Goal: Transaction & Acquisition: Purchase product/service

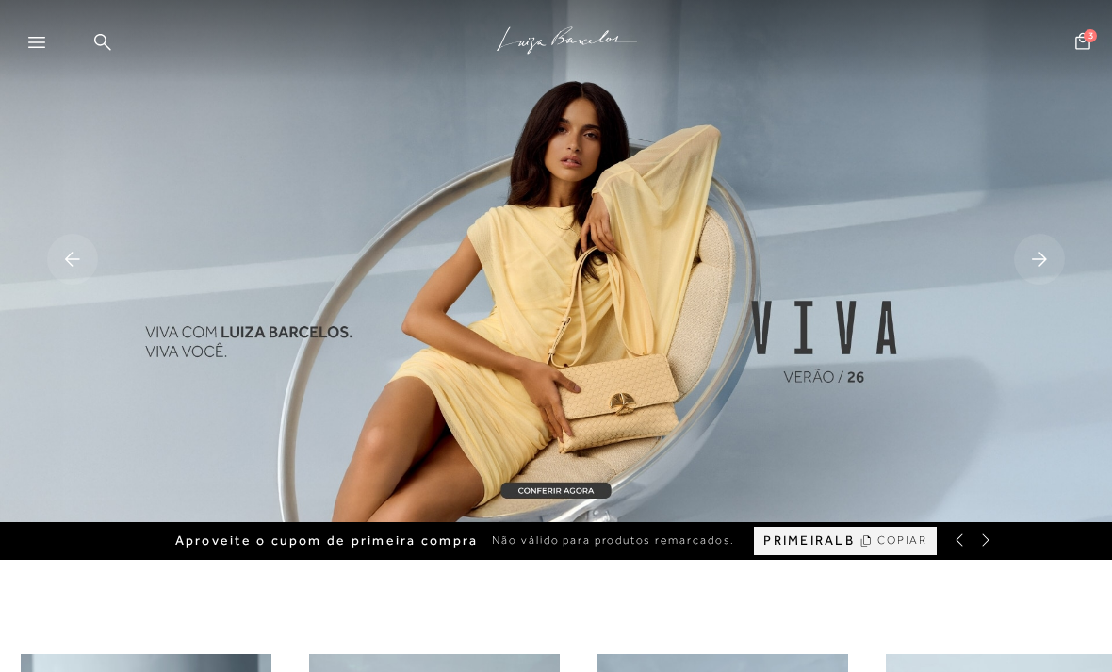
click at [29, 41] on icon at bounding box center [36, 42] width 17 height 11
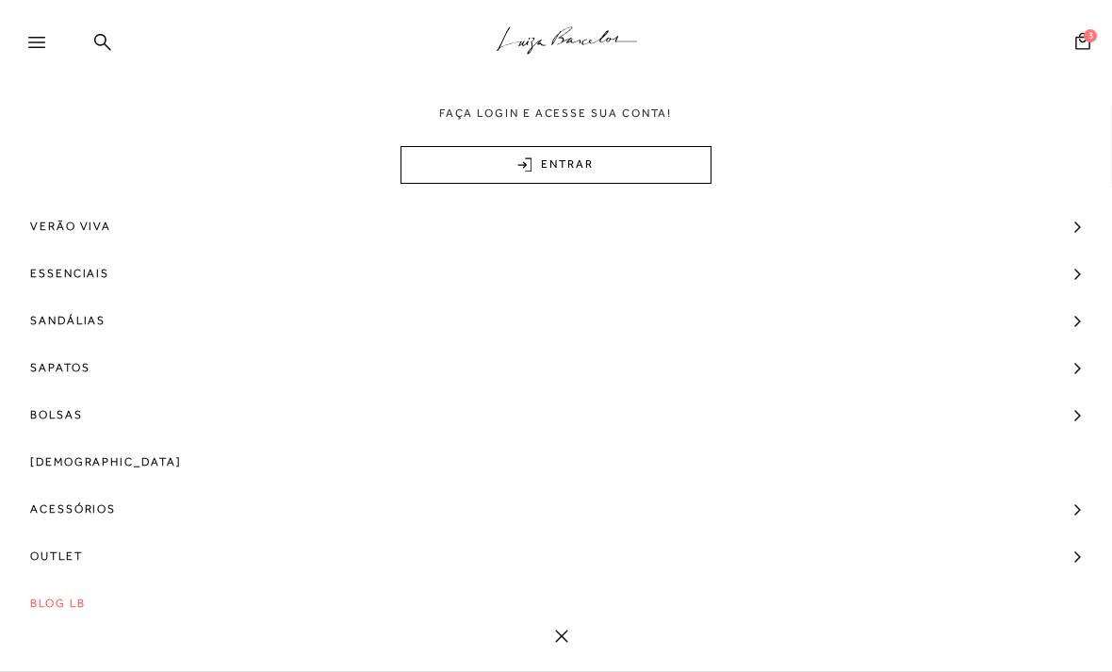
click at [76, 320] on span "Sandálias" at bounding box center [67, 320] width 75 height 47
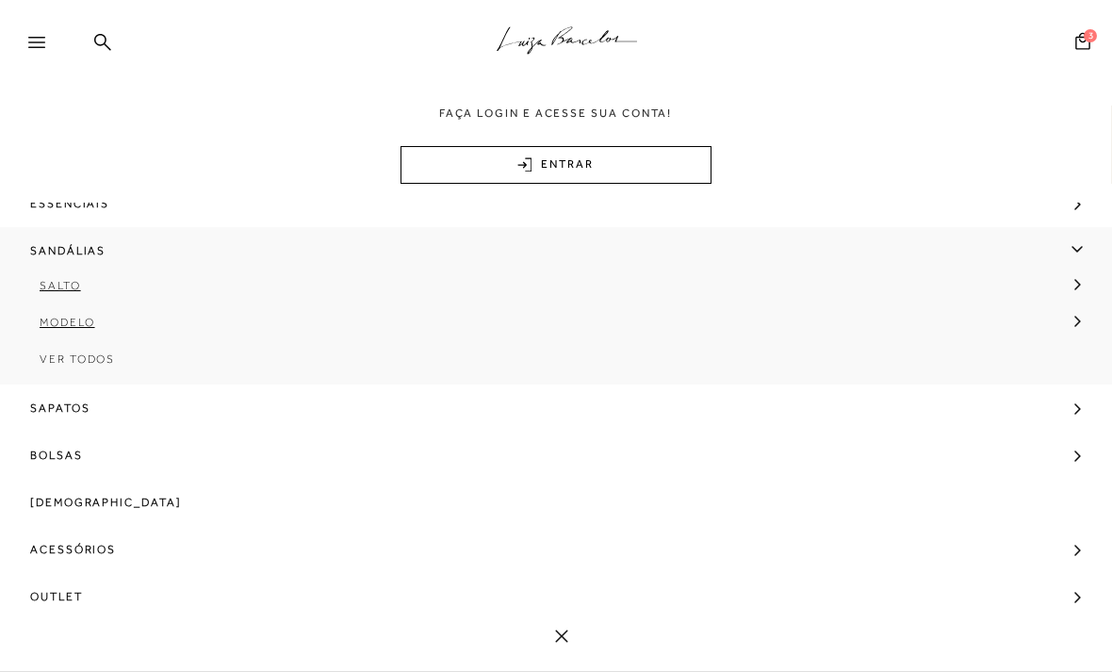
scroll to position [74, 0]
click at [84, 506] on span "[DEMOGRAPHIC_DATA]" at bounding box center [106, 498] width 152 height 47
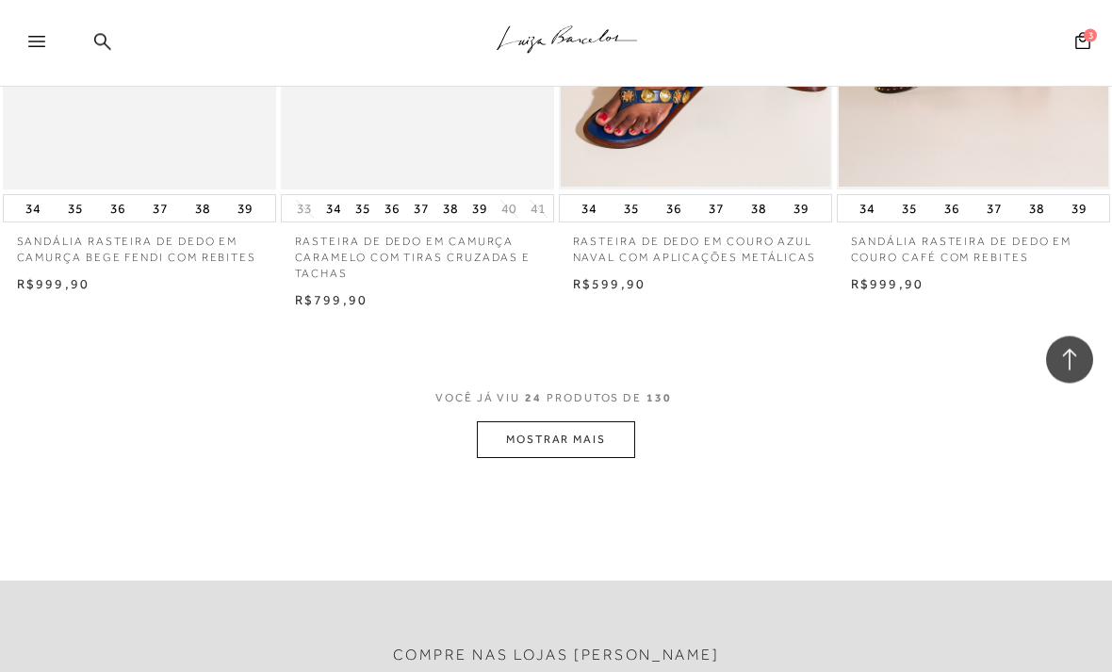
scroll to position [3094, 0]
click at [579, 421] on button "MOSTRAR MAIS" at bounding box center [556, 439] width 158 height 37
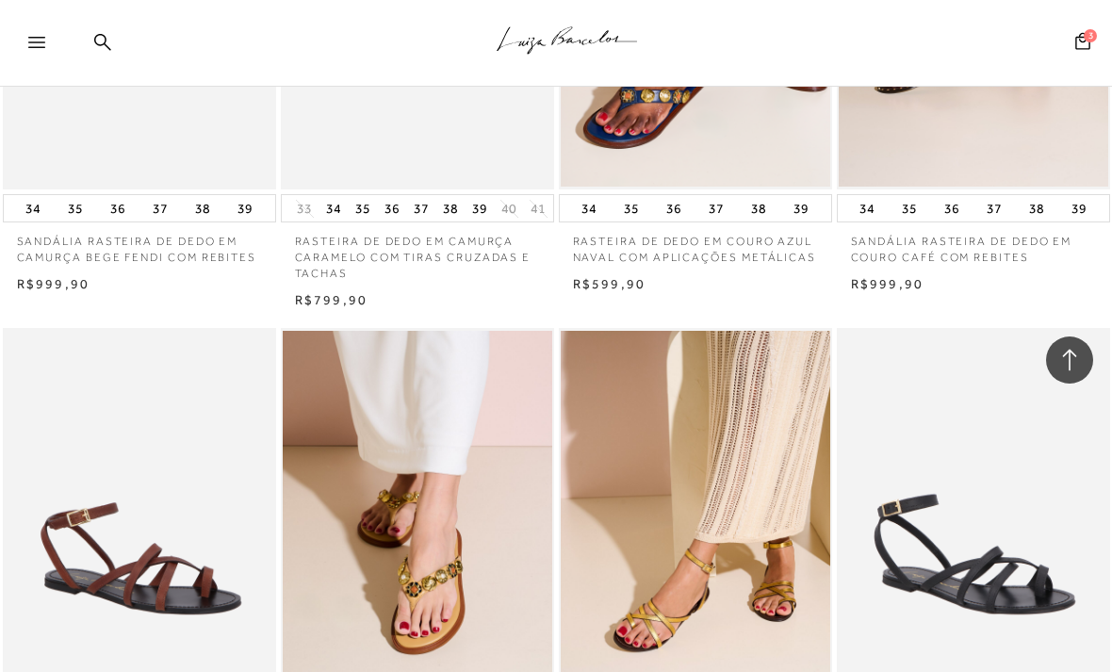
click at [192, 585] on img at bounding box center [140, 533] width 271 height 410
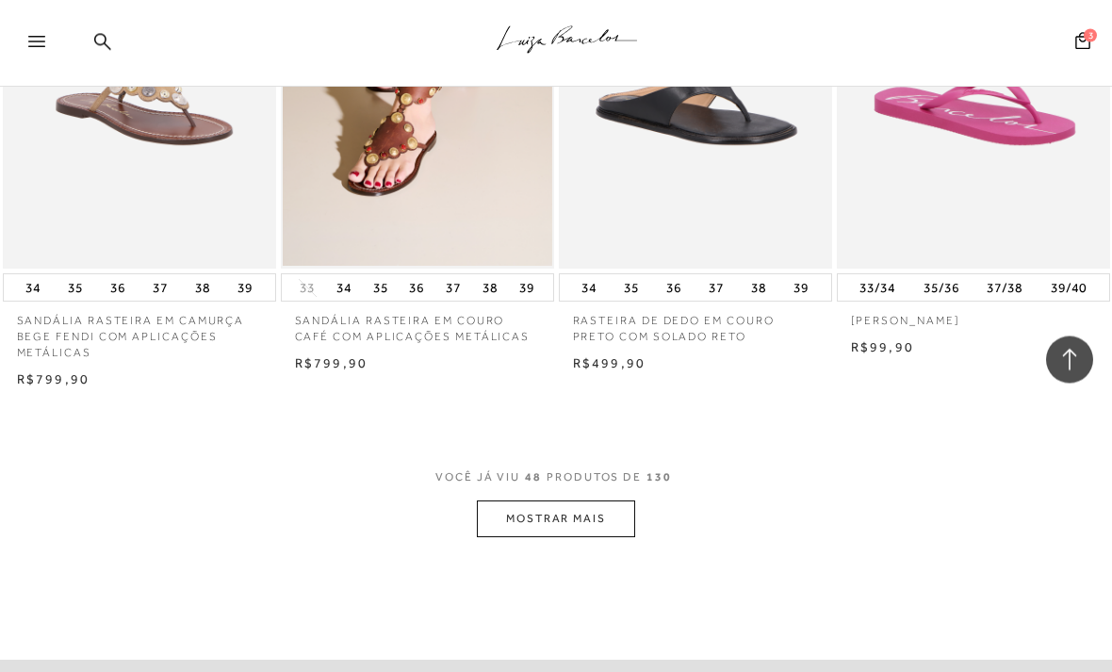
click at [568, 501] on button "MOSTRAR MAIS" at bounding box center [556, 519] width 158 height 37
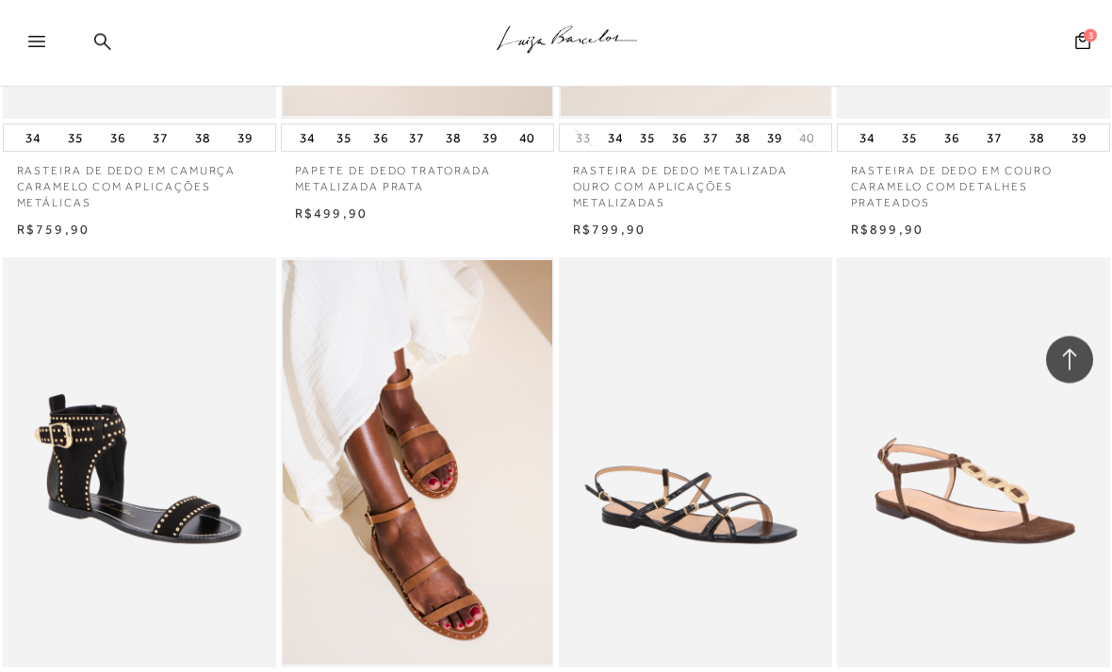
scroll to position [8086, 0]
click at [749, 464] on img at bounding box center [696, 461] width 271 height 410
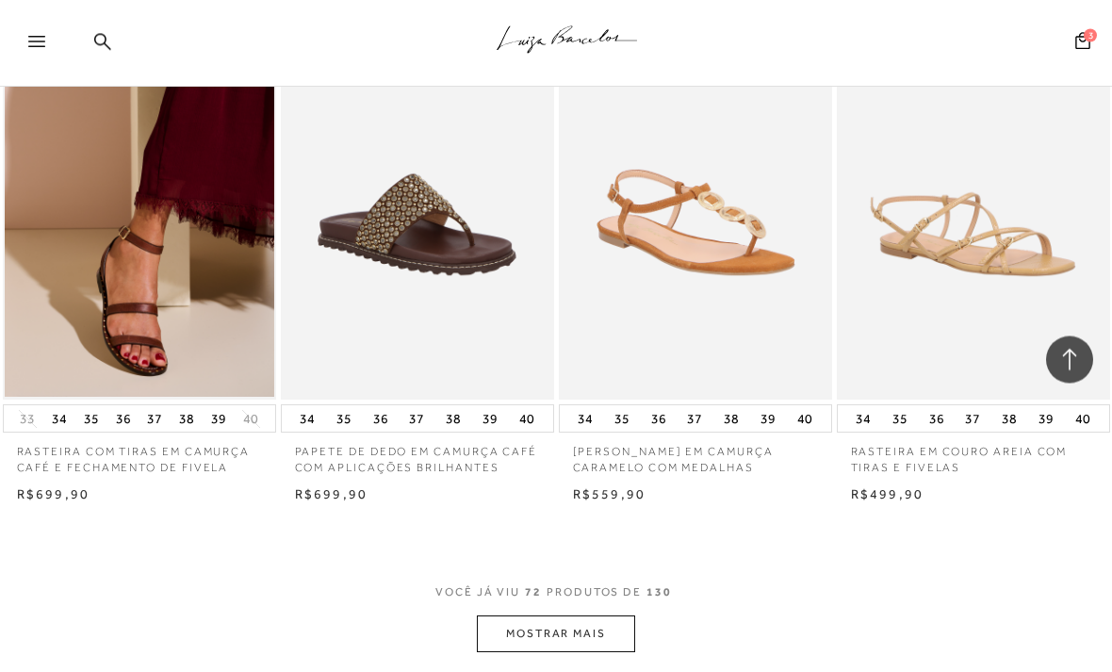
scroll to position [9449, 0]
click at [203, 227] on img at bounding box center [140, 195] width 271 height 410
